Goal: Find contact information: Find contact information

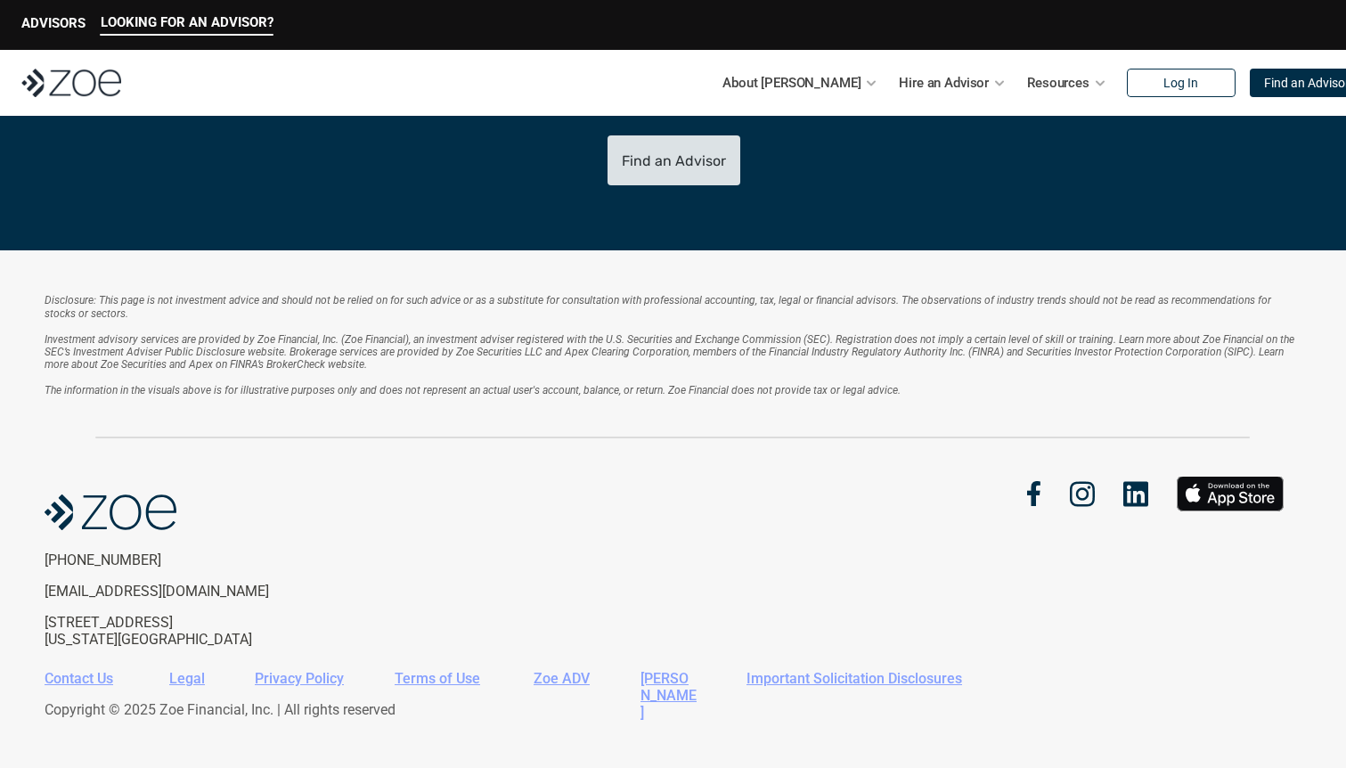
scroll to position [3827, 0]
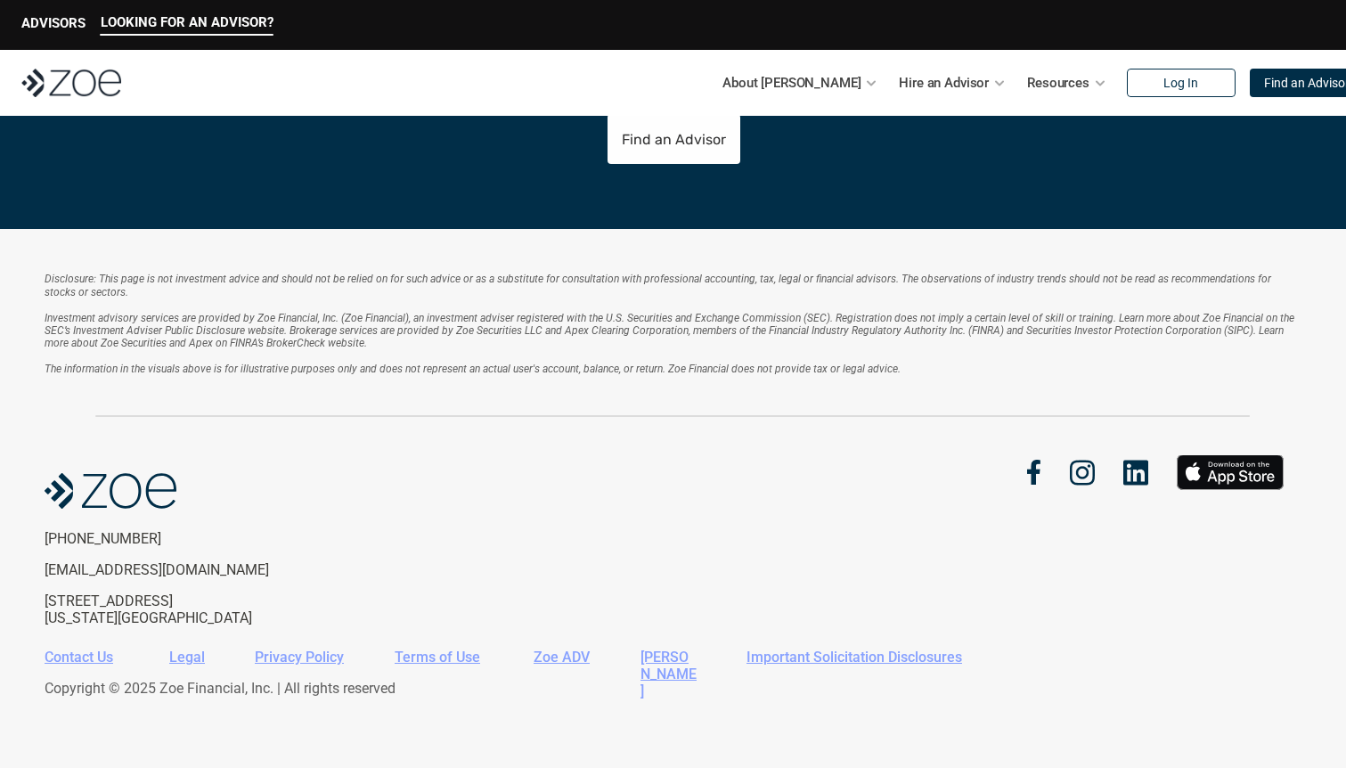
drag, startPoint x: 1358, startPoint y: 236, endPoint x: 422, endPoint y: 478, distance: 966.1
drag, startPoint x: 145, startPoint y: 538, endPoint x: 47, endPoint y: 540, distance: 98.0
click at [47, 540] on p "[PHONE_NUMBER]" at bounding box center [191, 538] width 292 height 17
copy p "646) 680-9244"
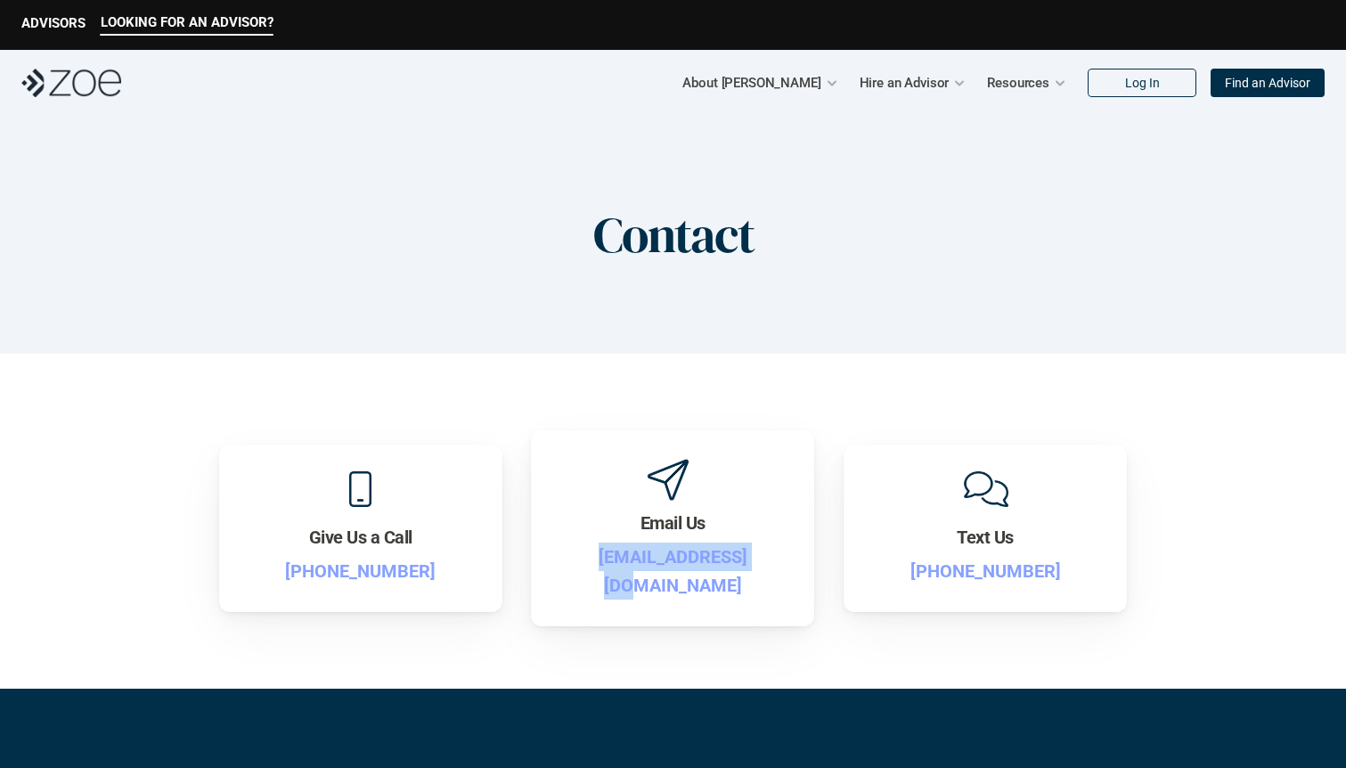
drag, startPoint x: 590, startPoint y: 572, endPoint x: 756, endPoint y: 574, distance: 166.6
click at [756, 574] on p "[EMAIL_ADDRESS][DOMAIN_NAME]" at bounding box center [673, 571] width 230 height 57
copy p "[EMAIL_ADDRESS][DOMAIN_NAME]"
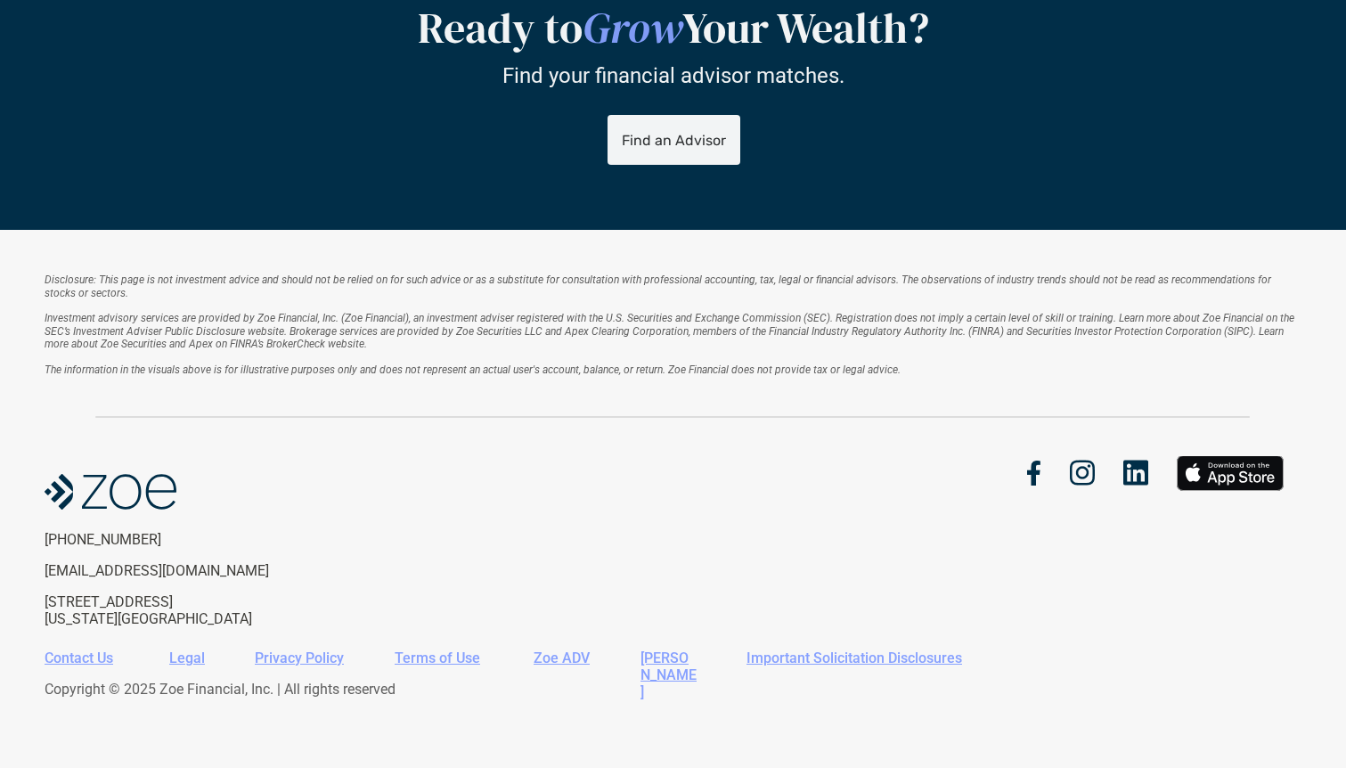
scroll to position [751, 0]
